Goal: Task Accomplishment & Management: Complete application form

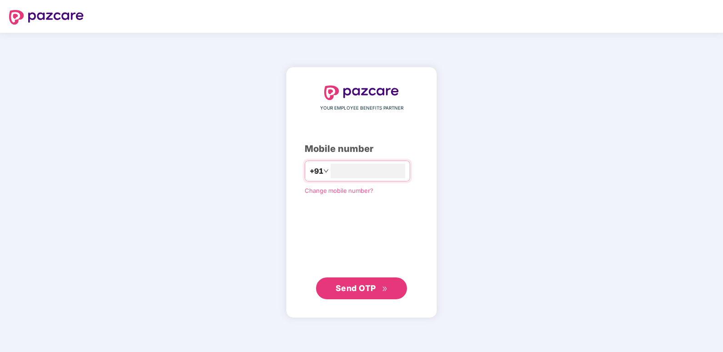
type input "**********"
click at [358, 289] on span "Send OTP" at bounding box center [355, 288] width 40 height 10
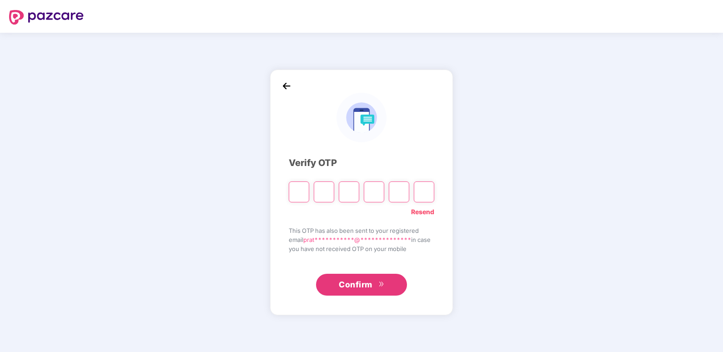
type input "*"
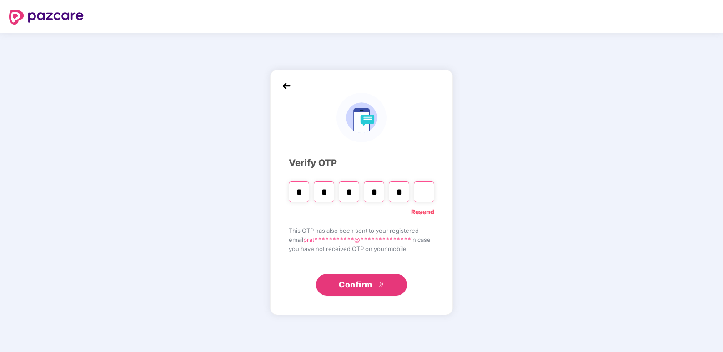
type input "*"
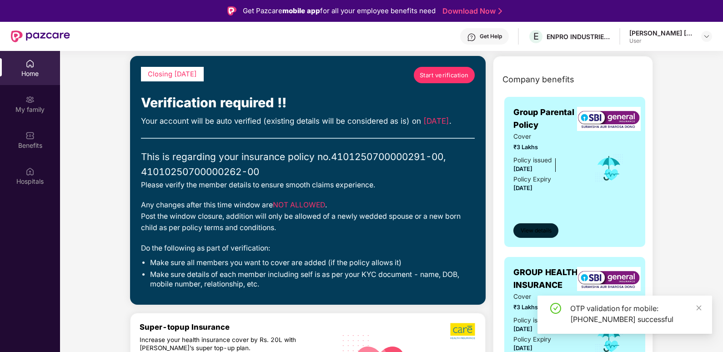
scroll to position [182, 0]
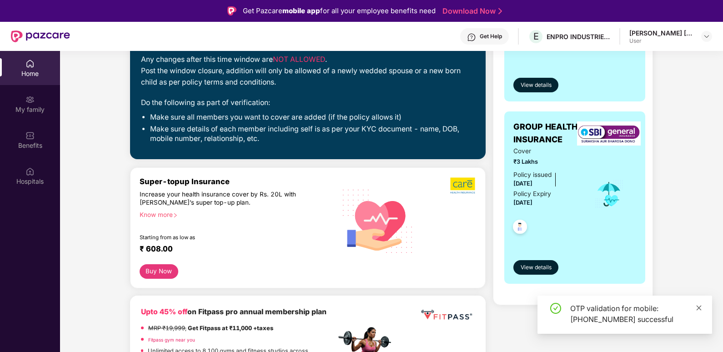
click at [698, 306] on icon "close" at bounding box center [698, 307] width 6 height 6
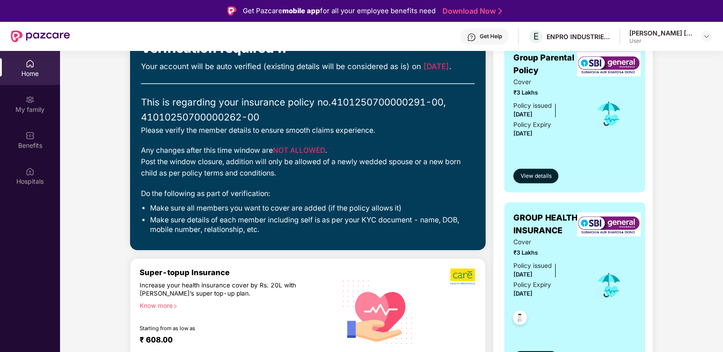
scroll to position [0, 0]
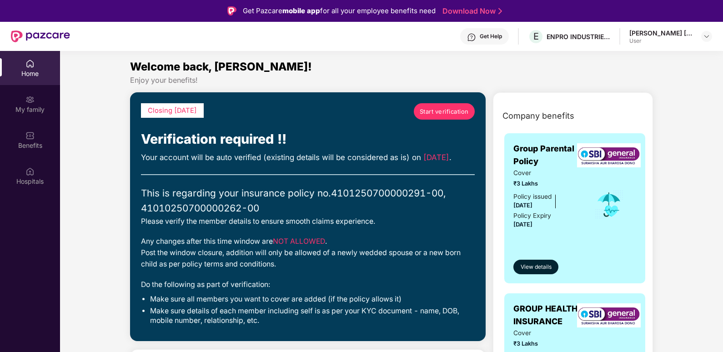
click at [434, 107] on span "Start verification" at bounding box center [443, 111] width 49 height 9
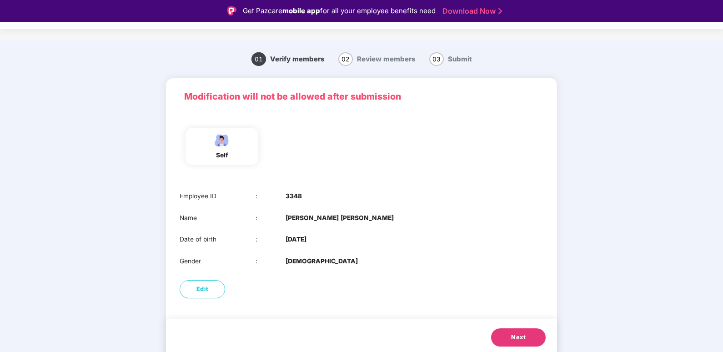
scroll to position [11, 0]
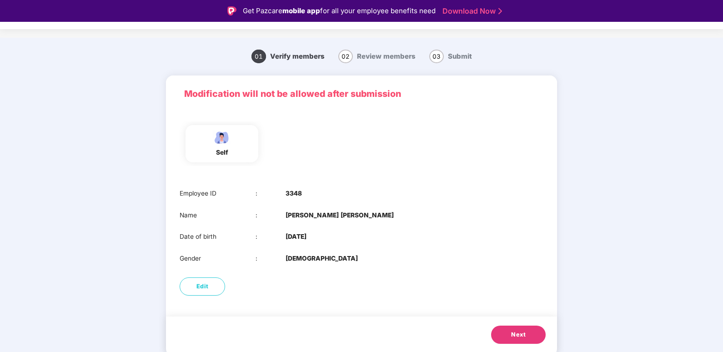
click at [512, 337] on span "Next" at bounding box center [518, 334] width 15 height 9
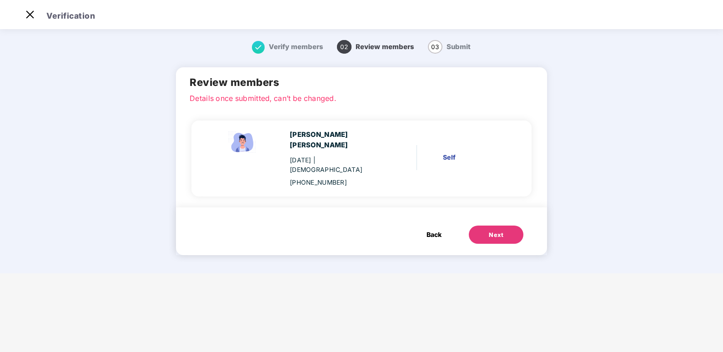
scroll to position [0, 0]
click at [489, 230] on div "Next" at bounding box center [496, 234] width 15 height 9
